Goal: Information Seeking & Learning: Learn about a topic

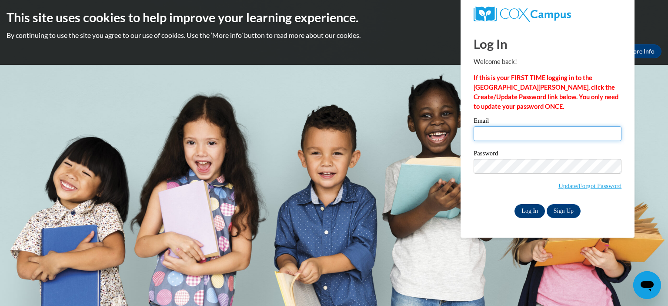
type input "[PERSON_NAME][EMAIL_ADDRESS][PERSON_NAME][DOMAIN_NAME]"
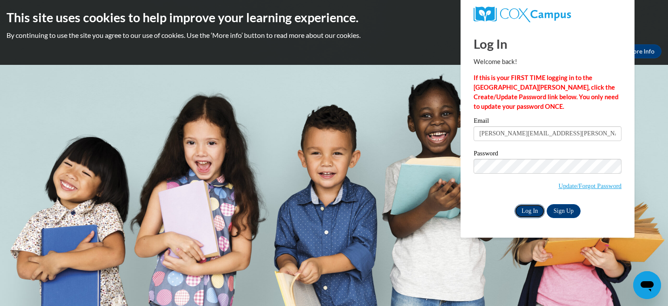
click at [522, 210] on input "Log In" at bounding box center [529, 211] width 30 height 14
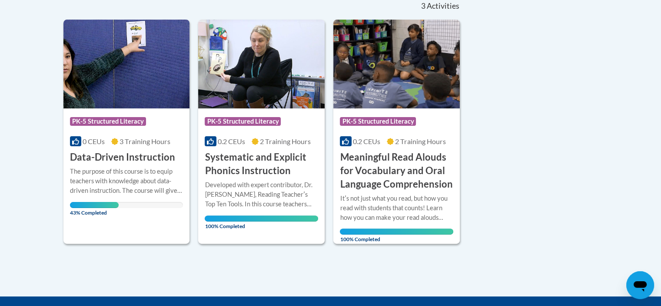
scroll to position [261, 0]
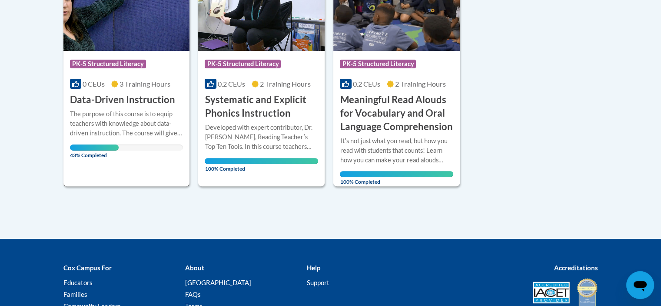
click at [134, 20] on img at bounding box center [126, 6] width 127 height 89
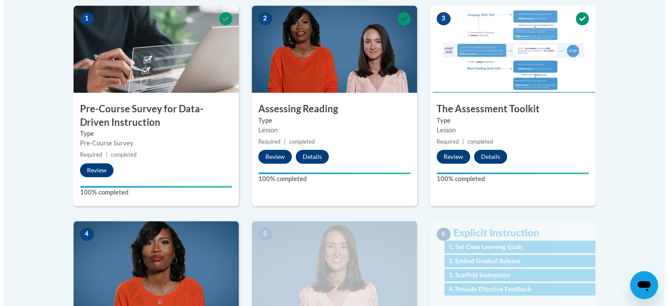
scroll to position [391, 0]
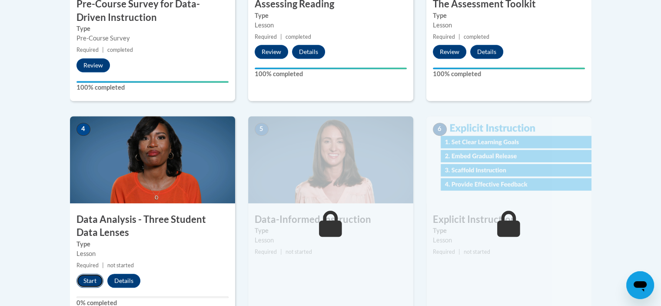
click at [90, 280] on button "Start" at bounding box center [90, 281] width 27 height 14
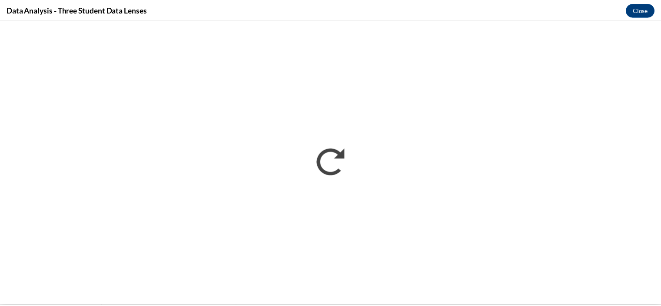
scroll to position [0, 0]
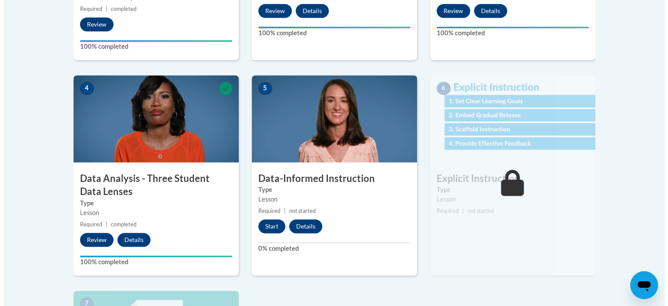
scroll to position [478, 0]
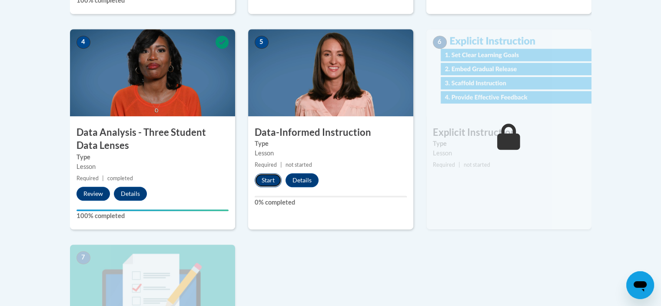
click at [274, 179] on button "Start" at bounding box center [268, 180] width 27 height 14
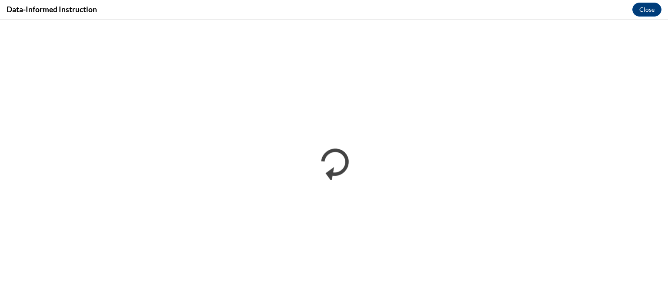
scroll to position [0, 0]
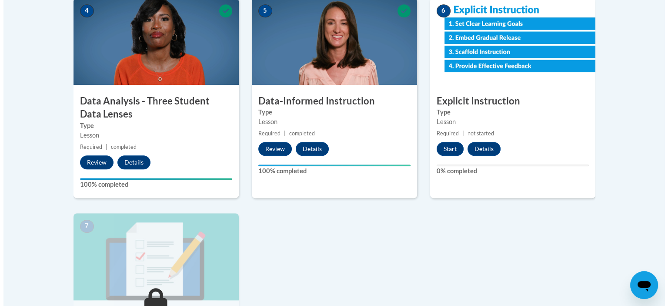
scroll to position [522, 0]
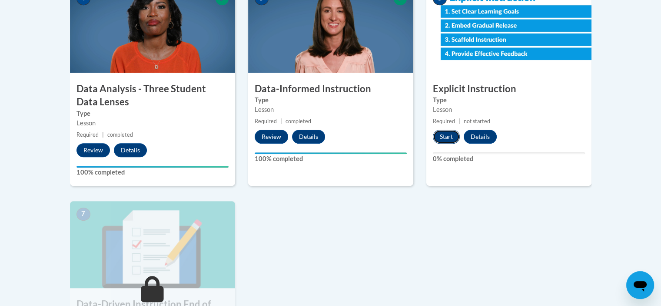
click at [448, 134] on button "Start" at bounding box center [446, 137] width 27 height 14
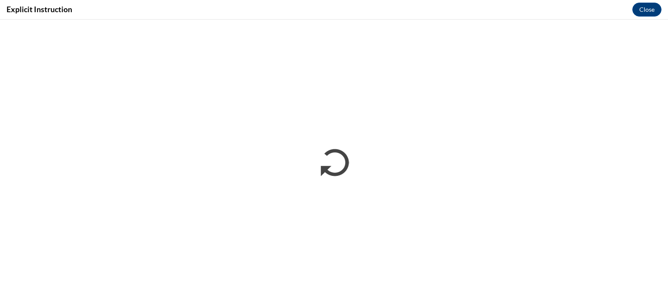
scroll to position [0, 0]
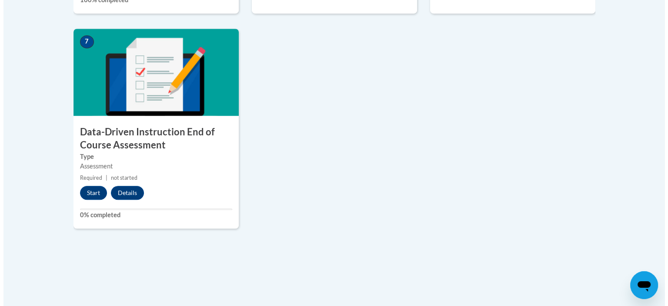
scroll to position [696, 0]
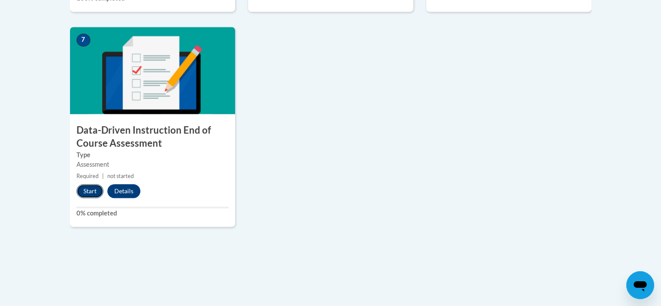
click at [88, 191] on button "Start" at bounding box center [90, 191] width 27 height 14
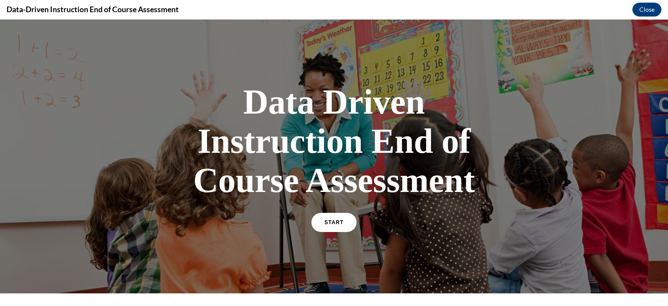
scroll to position [43, 0]
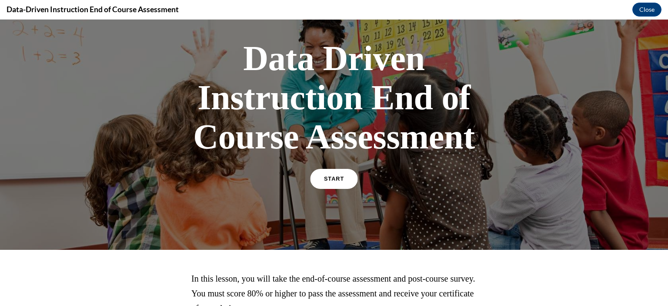
click at [331, 184] on link "START" at bounding box center [333, 179] width 47 height 20
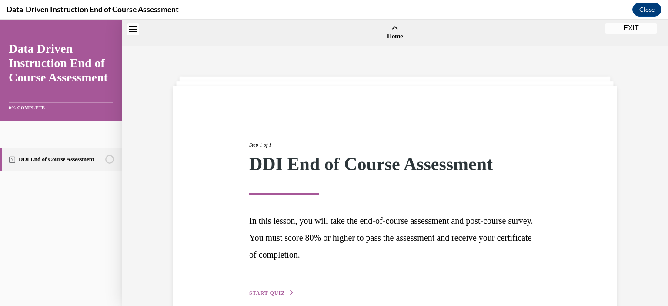
scroll to position [27, 0]
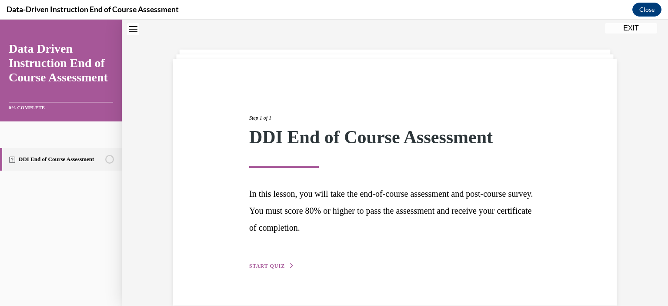
click at [277, 268] on button "START QUIZ" at bounding box center [271, 266] width 45 height 8
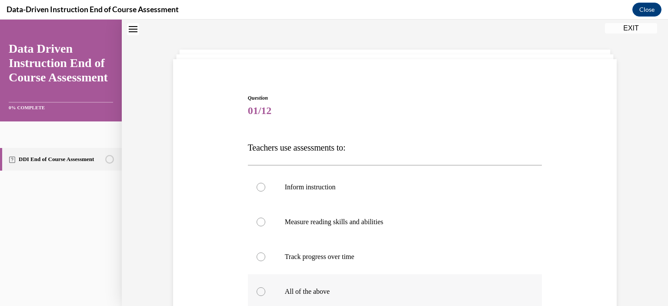
click at [257, 290] on div at bounding box center [261, 291] width 9 height 9
click at [257, 290] on input "All of the above" at bounding box center [261, 291] width 9 height 9
radio input "true"
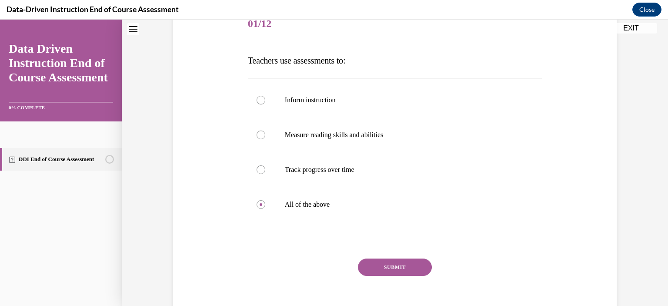
click at [372, 261] on button "SUBMIT" at bounding box center [395, 266] width 74 height 17
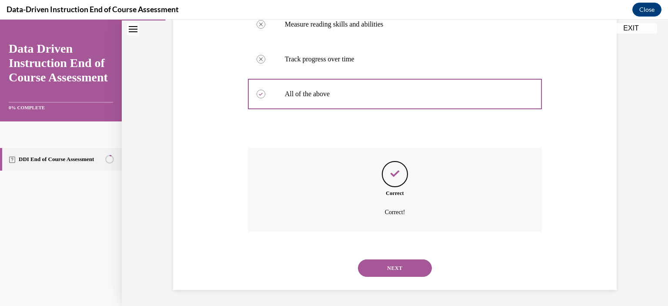
scroll to position [225, 0]
click at [386, 265] on button "NEXT" at bounding box center [395, 266] width 74 height 17
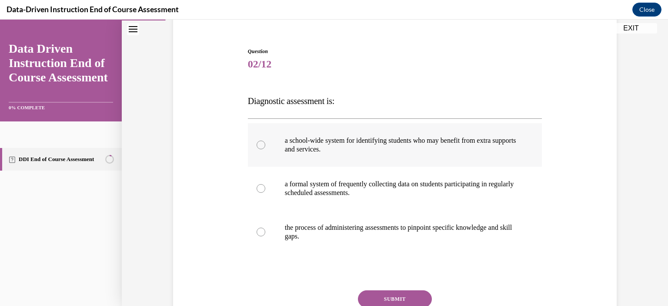
scroll to position [87, 0]
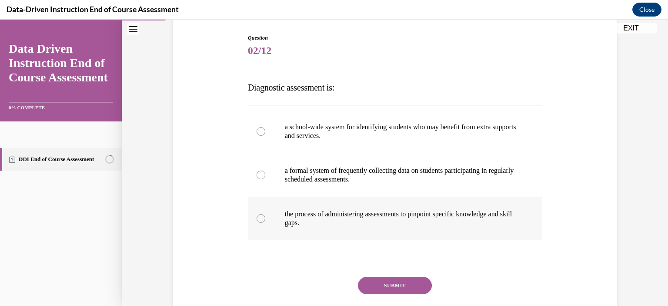
click at [257, 222] on div at bounding box center [261, 218] width 9 height 9
click at [257, 222] on input "the process of administering assessments to pinpoint specific knowledge and ski…" at bounding box center [261, 218] width 9 height 9
radio input "true"
click at [411, 286] on button "SUBMIT" at bounding box center [395, 285] width 74 height 17
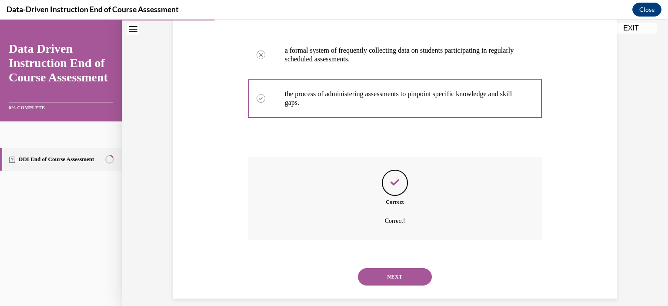
scroll to position [217, 0]
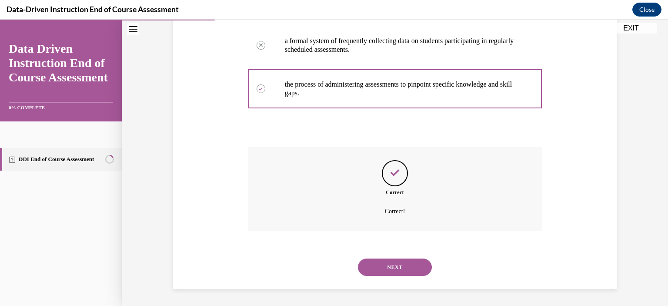
click at [389, 266] on button "NEXT" at bounding box center [395, 266] width 74 height 17
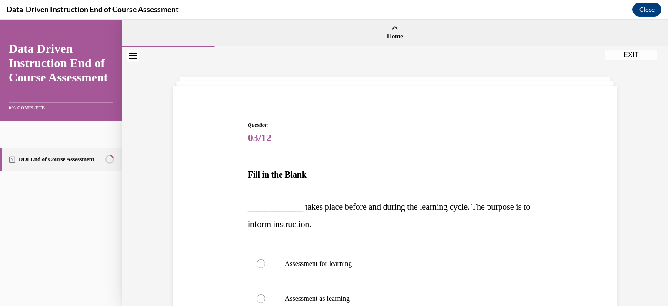
scroll to position [87, 0]
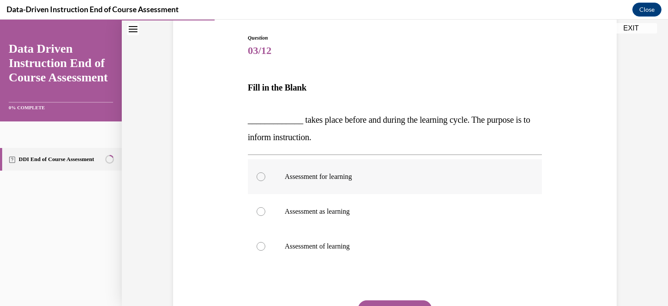
click at [257, 174] on div at bounding box center [261, 176] width 9 height 9
click at [257, 174] on input "Assessment for learning" at bounding box center [261, 176] width 9 height 9
radio input "true"
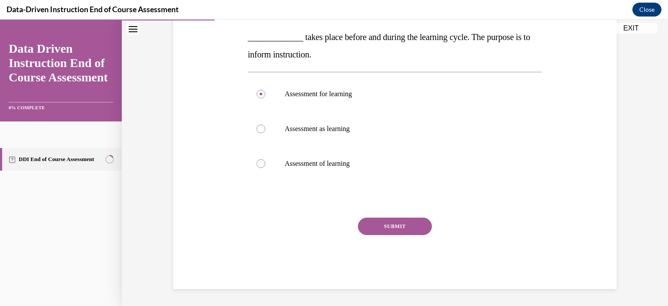
click at [387, 229] on button "SUBMIT" at bounding box center [395, 225] width 74 height 17
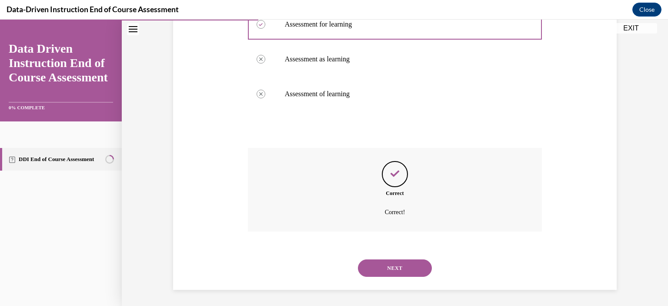
scroll to position [240, 0]
click at [400, 266] on button "NEXT" at bounding box center [395, 266] width 74 height 17
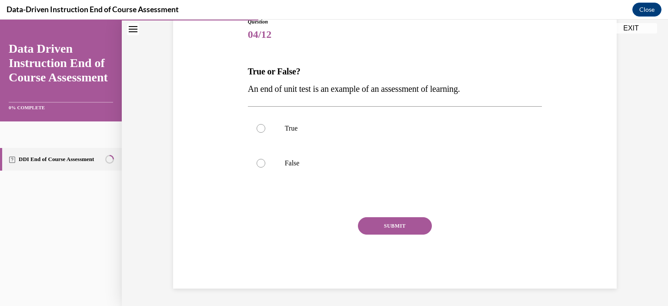
scroll to position [96, 0]
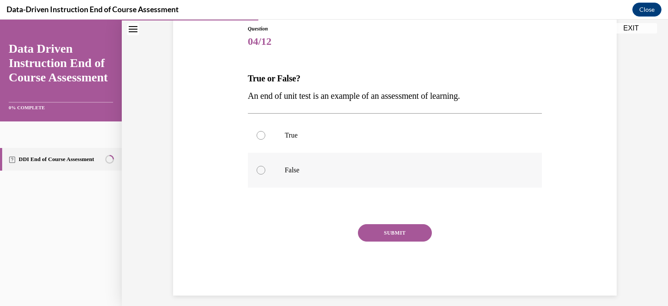
click at [257, 170] on div at bounding box center [261, 170] width 9 height 9
click at [257, 170] on input "False" at bounding box center [261, 170] width 9 height 9
radio input "true"
click at [257, 134] on div at bounding box center [261, 135] width 9 height 9
click at [257, 134] on input "True" at bounding box center [261, 135] width 9 height 9
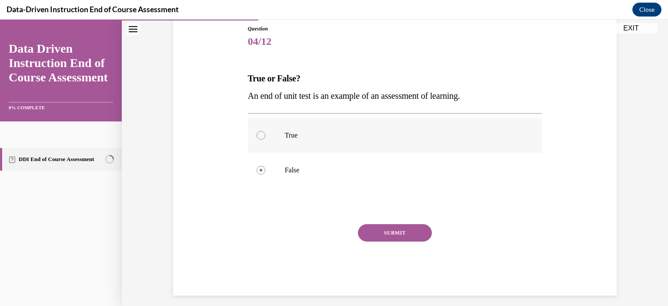
radio input "true"
click at [406, 236] on button "SUBMIT" at bounding box center [395, 232] width 74 height 17
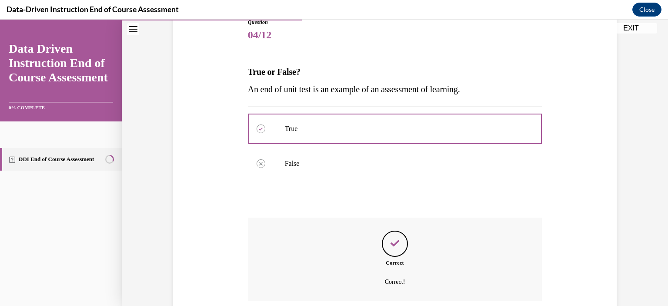
scroll to position [173, 0]
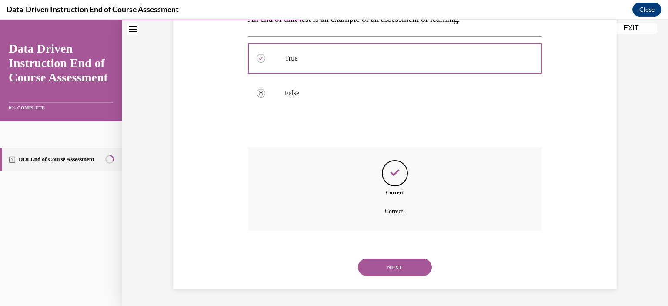
click at [400, 264] on button "NEXT" at bounding box center [395, 266] width 74 height 17
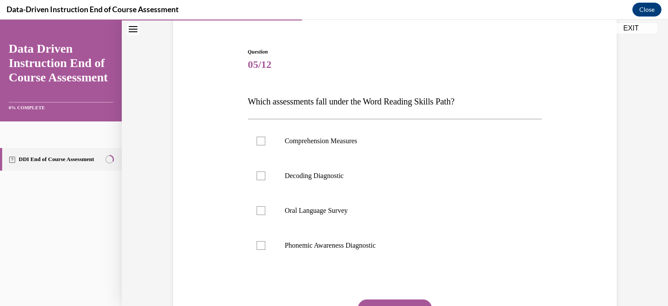
scroll to position [87, 0]
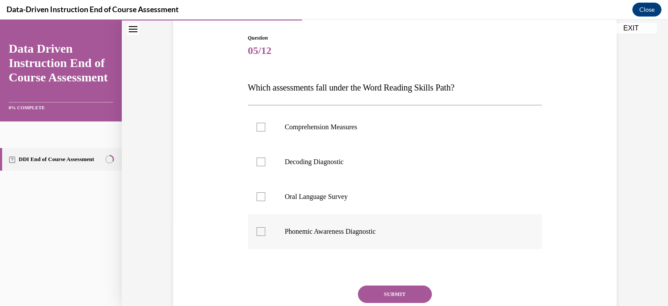
click at [257, 230] on div at bounding box center [261, 231] width 9 height 9
click at [257, 230] on input "Phonemic Awareness Diagnostic" at bounding box center [261, 231] width 9 height 9
checkbox input "true"
click at [257, 161] on div at bounding box center [261, 161] width 9 height 9
click at [257, 161] on input "Decoding Diagnostic" at bounding box center [261, 161] width 9 height 9
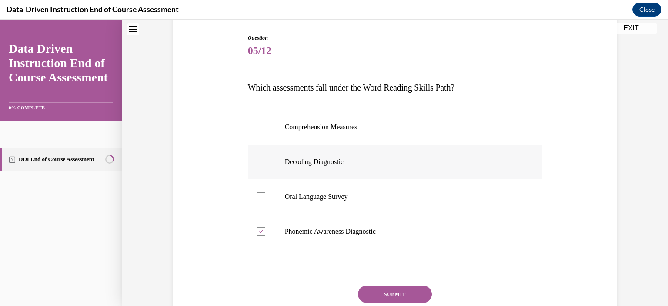
checkbox input "true"
click at [411, 297] on button "SUBMIT" at bounding box center [395, 293] width 74 height 17
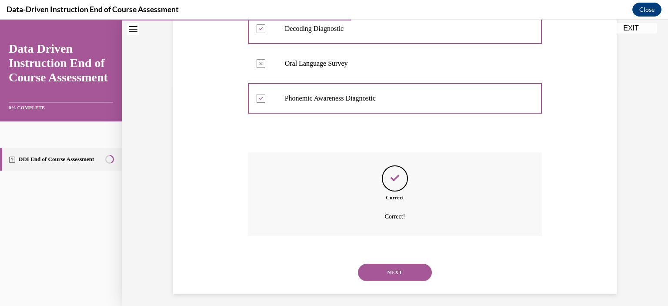
scroll to position [225, 0]
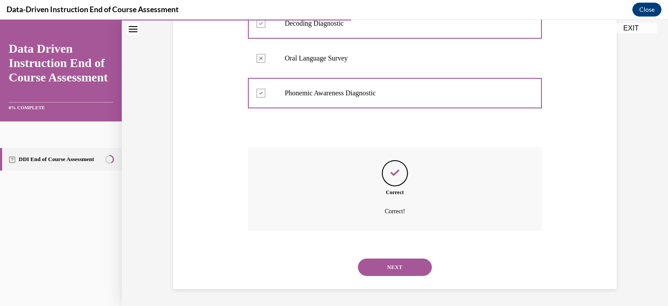
click at [398, 269] on button "NEXT" at bounding box center [395, 266] width 74 height 17
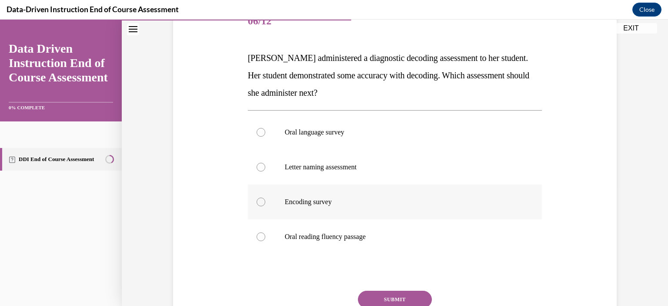
scroll to position [130, 0]
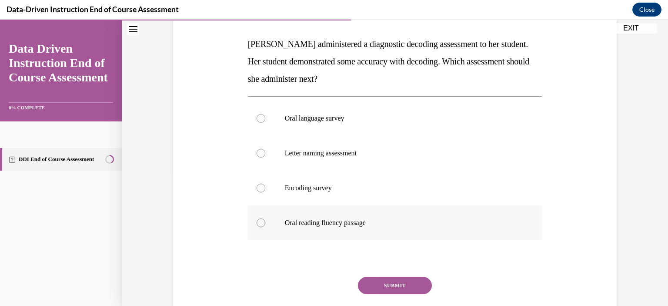
click at [258, 223] on div at bounding box center [261, 222] width 9 height 9
click at [258, 223] on input "Oral reading fluency passage" at bounding box center [261, 222] width 9 height 9
radio input "true"
click at [400, 285] on button "SUBMIT" at bounding box center [395, 285] width 74 height 17
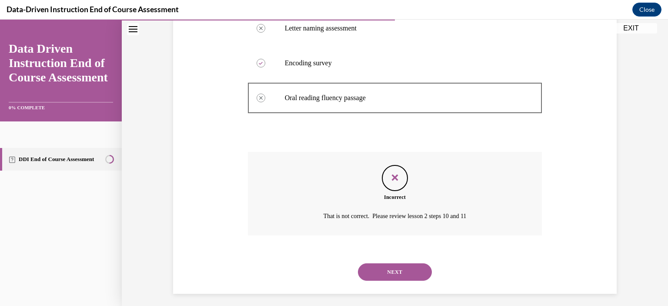
scroll to position [260, 0]
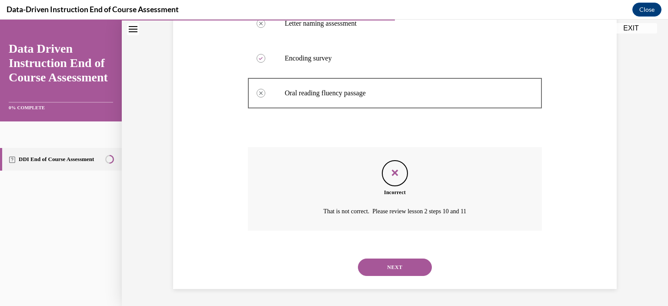
click at [384, 263] on button "NEXT" at bounding box center [395, 266] width 74 height 17
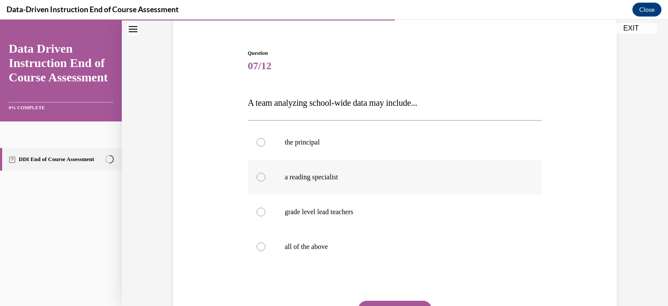
scroll to position [87, 0]
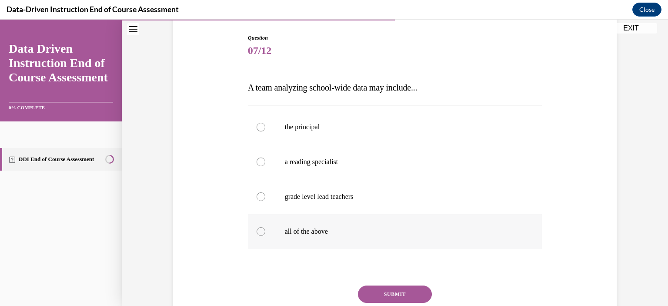
click at [263, 232] on label "all of the above" at bounding box center [395, 231] width 294 height 35
click at [263, 232] on input "all of the above" at bounding box center [261, 231] width 9 height 9
radio input "true"
click at [388, 288] on button "SUBMIT" at bounding box center [395, 293] width 74 height 17
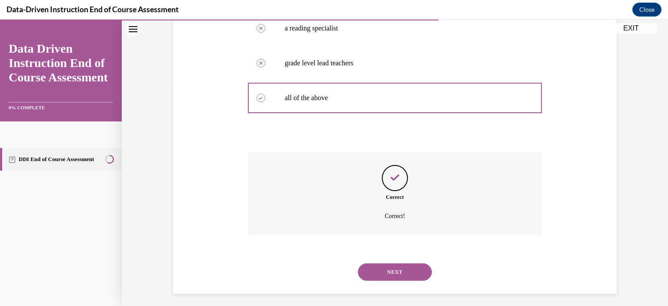
scroll to position [225, 0]
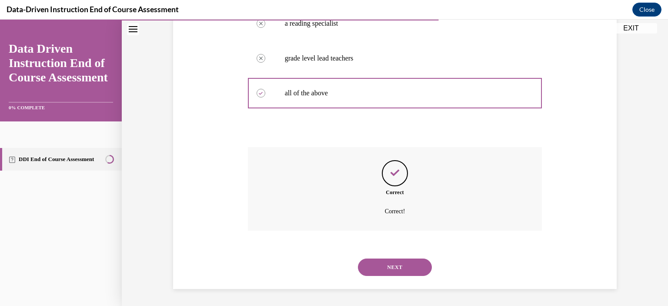
click at [408, 264] on button "NEXT" at bounding box center [395, 266] width 74 height 17
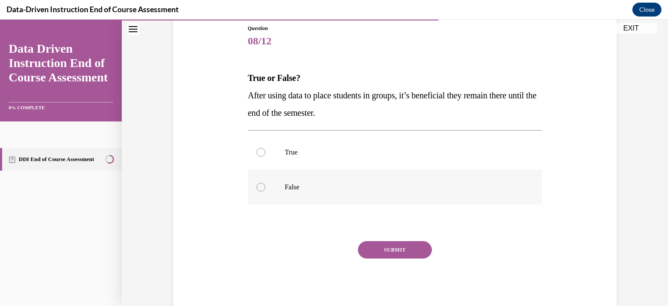
click at [252, 190] on label "False" at bounding box center [395, 187] width 294 height 35
click at [257, 190] on input "False" at bounding box center [261, 187] width 9 height 9
radio input "true"
click at [384, 243] on button "SUBMIT" at bounding box center [395, 249] width 74 height 17
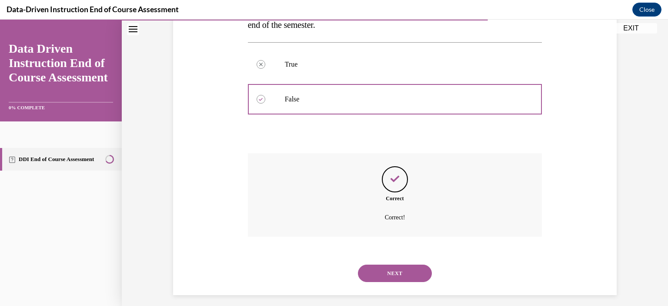
scroll to position [190, 0]
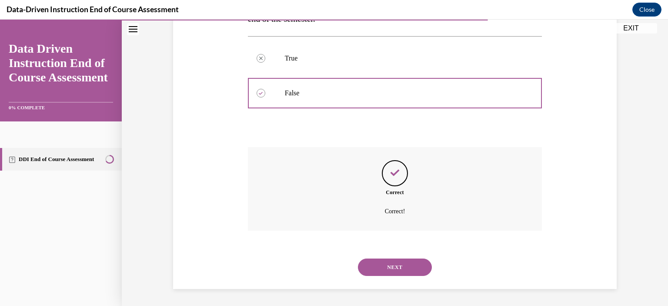
click at [397, 262] on button "NEXT" at bounding box center [395, 266] width 74 height 17
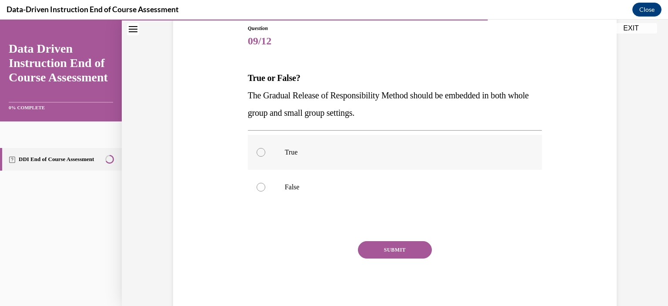
click at [269, 151] on label "True" at bounding box center [395, 152] width 294 height 35
click at [265, 151] on input "True" at bounding box center [261, 152] width 9 height 9
radio input "true"
click at [404, 246] on button "SUBMIT" at bounding box center [395, 249] width 74 height 17
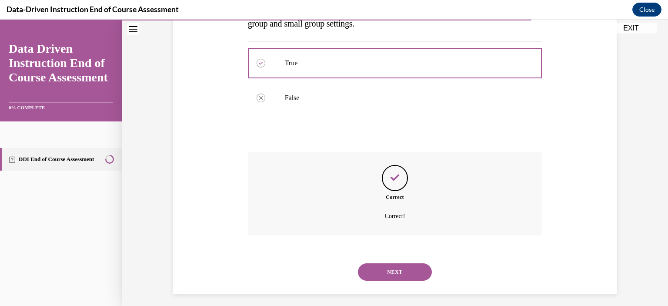
scroll to position [190, 0]
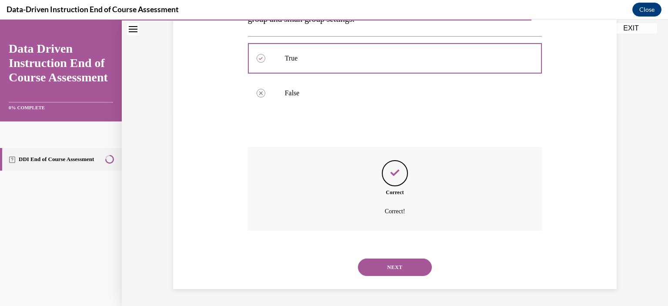
click at [394, 260] on button "NEXT" at bounding box center [395, 266] width 74 height 17
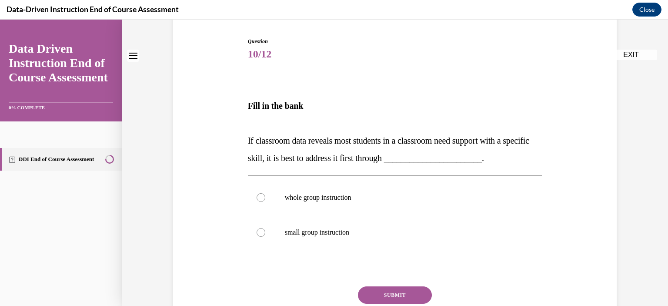
scroll to position [87, 0]
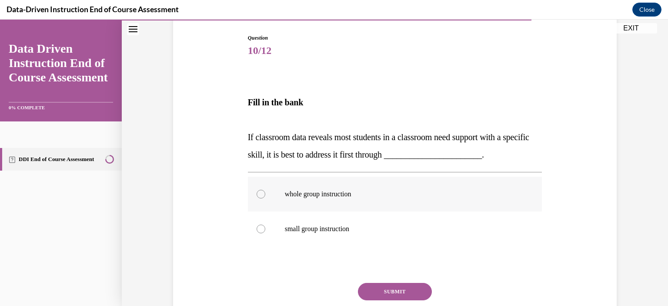
click at [278, 200] on label "whole group instruction" at bounding box center [395, 194] width 294 height 35
click at [265, 198] on input "whole group instruction" at bounding box center [261, 194] width 9 height 9
radio input "true"
click at [407, 287] on button "SUBMIT" at bounding box center [395, 291] width 74 height 17
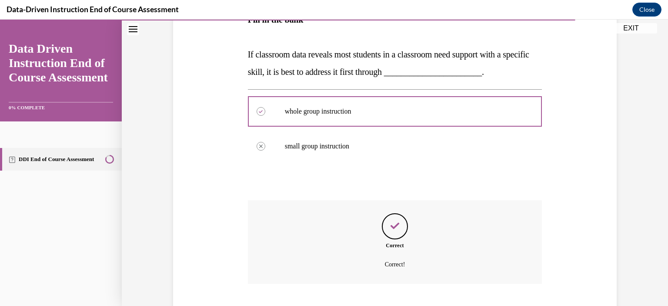
scroll to position [223, 0]
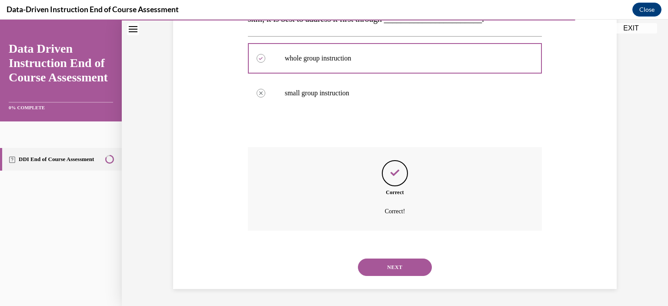
click at [408, 269] on button "NEXT" at bounding box center [395, 266] width 74 height 17
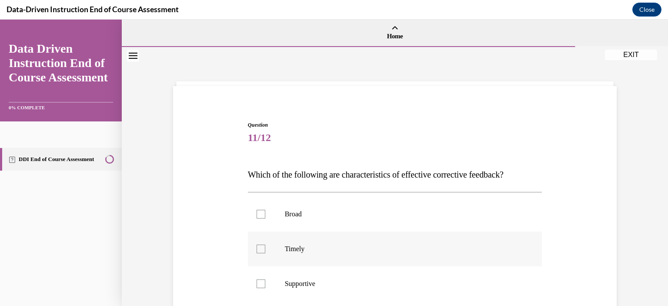
scroll to position [87, 0]
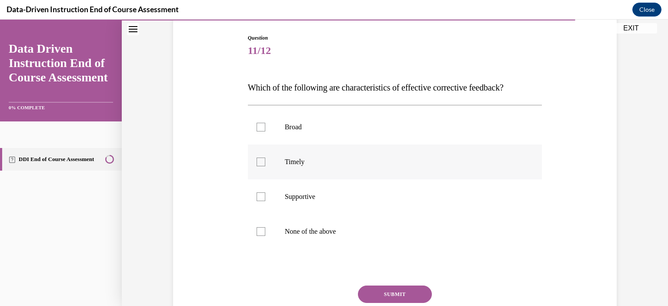
click at [258, 165] on div at bounding box center [261, 161] width 9 height 9
click at [258, 165] on input "Timely" at bounding box center [261, 161] width 9 height 9
checkbox input "true"
click at [257, 198] on div at bounding box center [261, 196] width 9 height 9
click at [257, 198] on input "Supportive" at bounding box center [261, 196] width 9 height 9
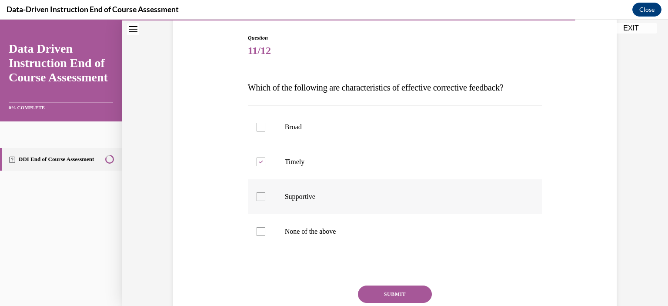
checkbox input "true"
click at [401, 294] on button "SUBMIT" at bounding box center [395, 293] width 74 height 17
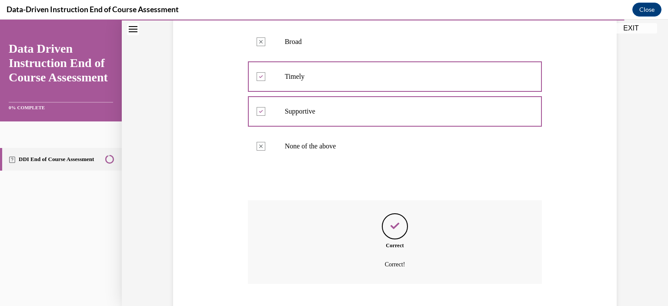
scroll to position [225, 0]
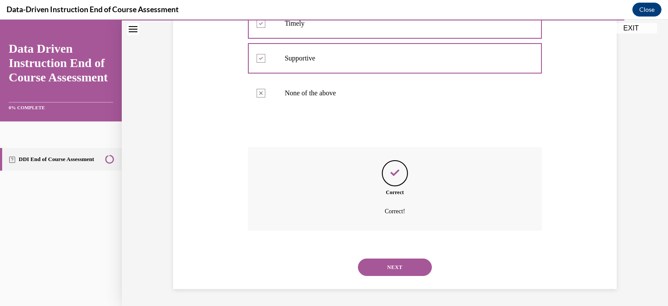
click at [394, 267] on button "NEXT" at bounding box center [395, 266] width 74 height 17
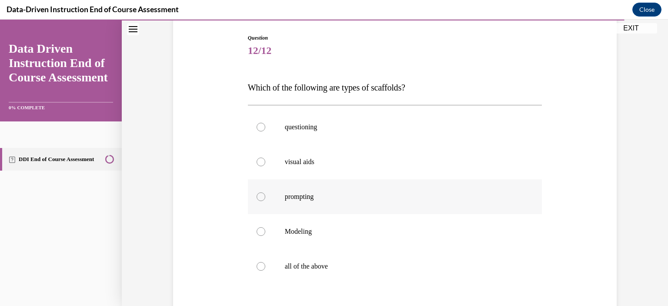
scroll to position [130, 0]
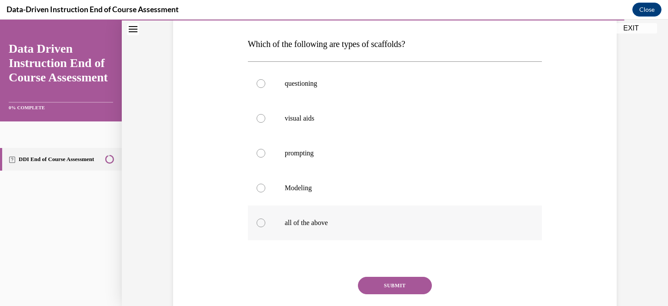
click at [268, 221] on label "all of the above" at bounding box center [395, 222] width 294 height 35
click at [265, 221] on input "all of the above" at bounding box center [261, 222] width 9 height 9
radio input "true"
click at [409, 287] on button "SUBMIT" at bounding box center [395, 285] width 74 height 17
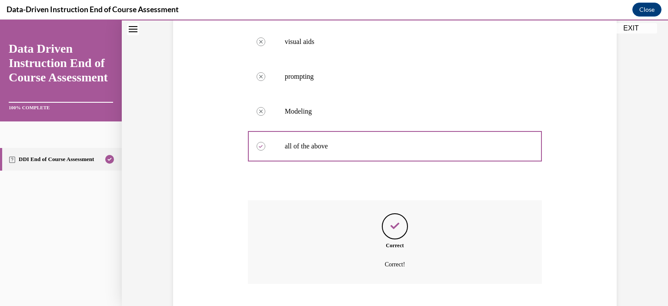
scroll to position [260, 0]
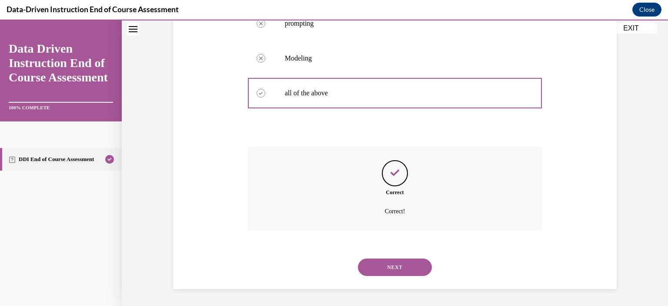
click at [397, 268] on button "NEXT" at bounding box center [395, 266] width 74 height 17
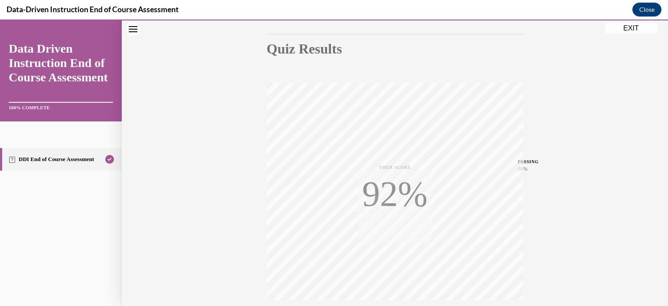
scroll to position [159, 0]
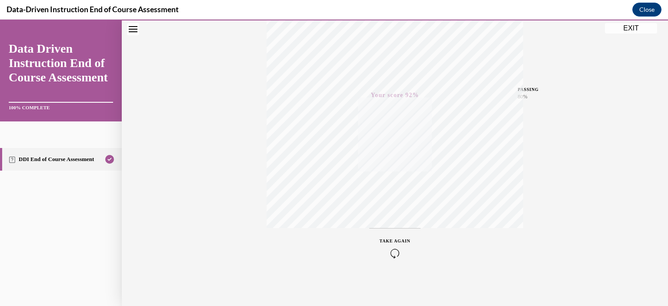
click at [624, 28] on button "EXIT" at bounding box center [631, 28] width 52 height 10
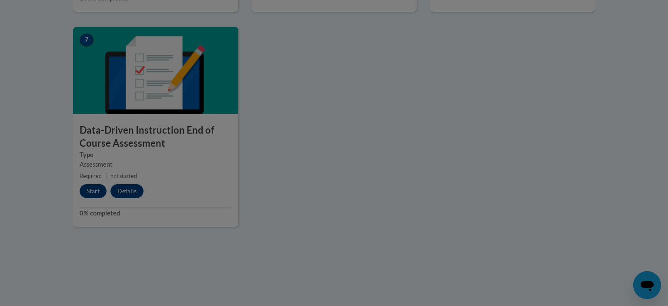
scroll to position [0, 0]
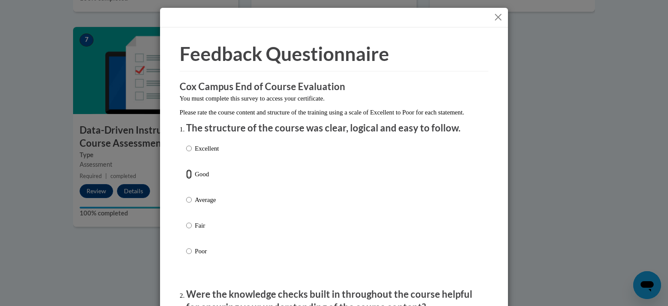
click at [188, 179] on input "Good" at bounding box center [189, 174] width 6 height 10
radio input "true"
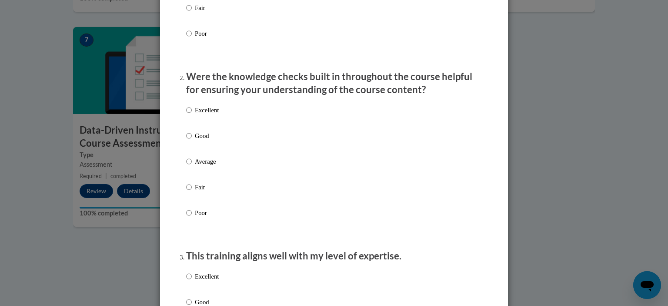
click at [195, 140] on p "Good" at bounding box center [207, 136] width 24 height 10
click at [192, 140] on input "Good" at bounding box center [189, 136] width 6 height 10
radio input "true"
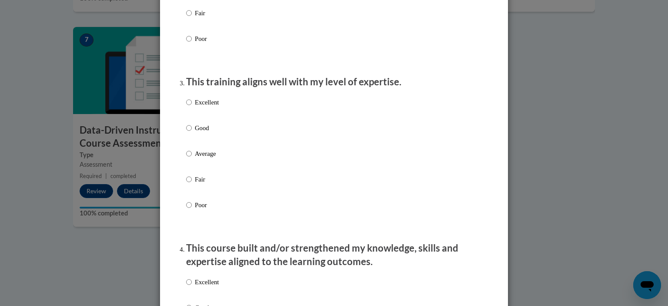
click at [196, 133] on p "Good" at bounding box center [207, 128] width 24 height 10
click at [192, 133] on input "Good" at bounding box center [189, 128] width 6 height 10
radio input "true"
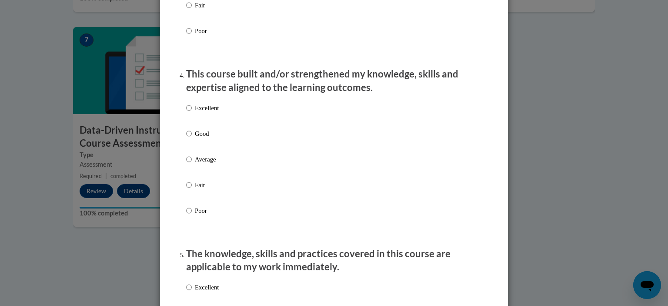
click at [200, 138] on p "Good" at bounding box center [207, 134] width 24 height 10
click at [192, 138] on input "Good" at bounding box center [189, 134] width 6 height 10
radio input "true"
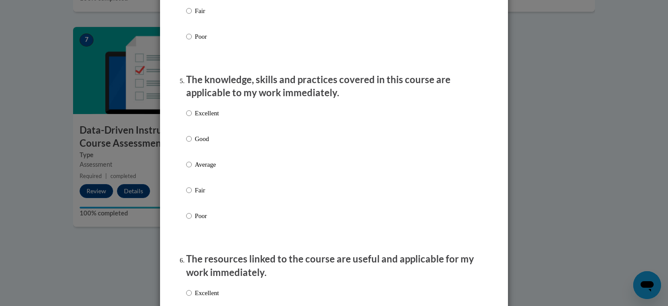
click at [200, 144] on p "Good" at bounding box center [207, 139] width 24 height 10
click at [192, 144] on input "Good" at bounding box center [189, 139] width 6 height 10
radio input "true"
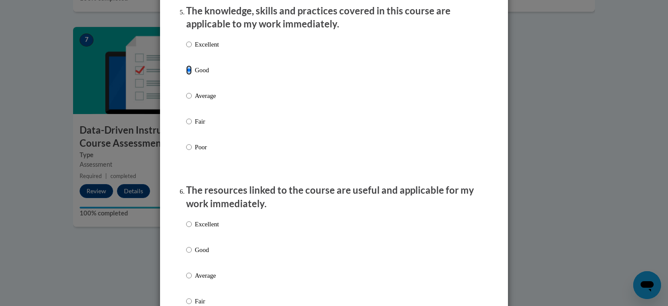
scroll to position [870, 0]
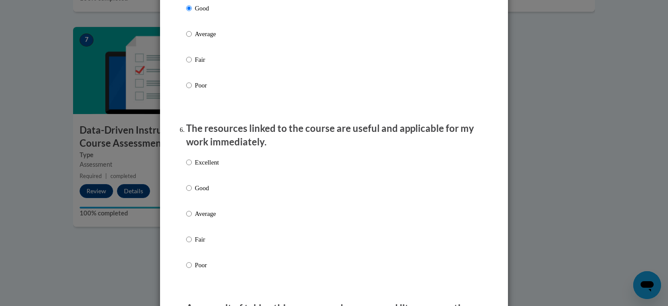
click at [202, 193] on p "Good" at bounding box center [207, 188] width 24 height 10
click at [192, 193] on input "Good" at bounding box center [189, 188] width 6 height 10
radio input "true"
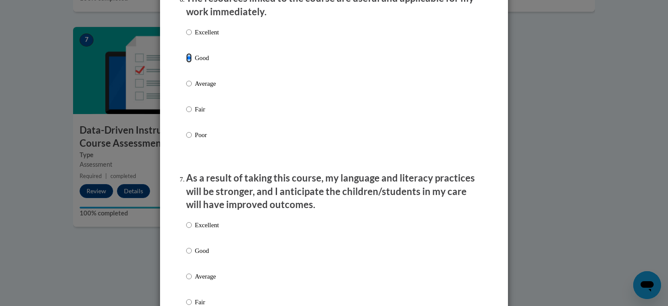
scroll to position [1000, 0]
click at [195, 255] on p "Good" at bounding box center [207, 250] width 24 height 10
click at [192, 255] on input "Good" at bounding box center [189, 250] width 6 height 10
radio input "true"
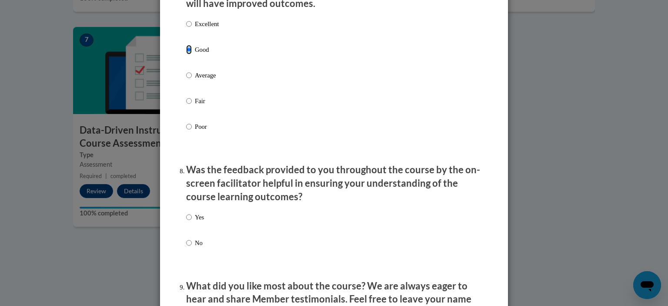
scroll to position [1218, 0]
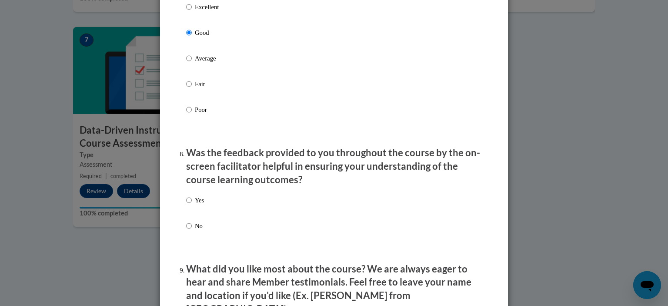
click at [195, 205] on p "Yes" at bounding box center [199, 200] width 9 height 10
click at [192, 205] on input "Yes" at bounding box center [189, 200] width 6 height 10
radio input "true"
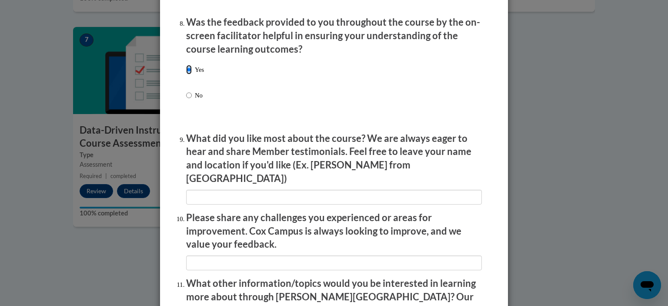
scroll to position [1505, 0]
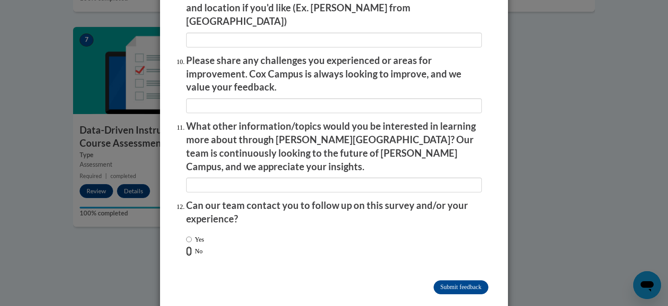
click at [187, 246] on input "No" at bounding box center [189, 251] width 6 height 10
radio input "true"
click at [444, 280] on input "Submit feedback" at bounding box center [461, 287] width 55 height 14
